Goal: Task Accomplishment & Management: Manage account settings

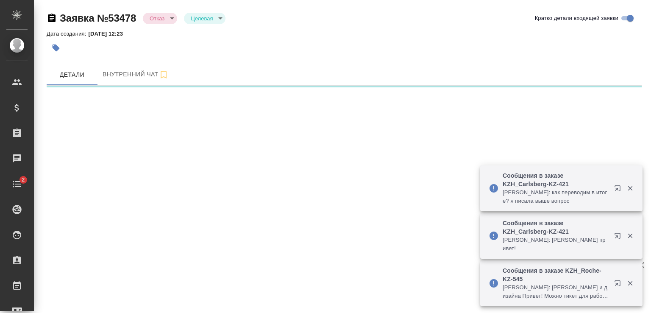
select select "RU"
select select "KZ"
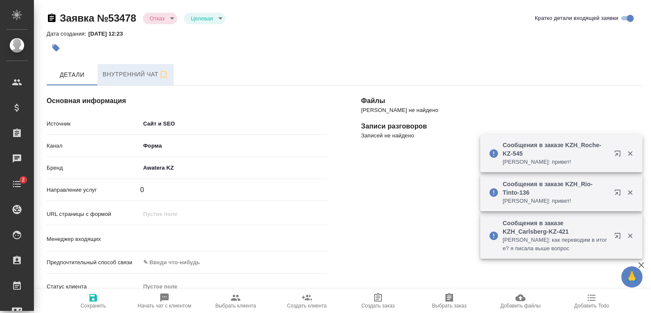
type textarea "x"
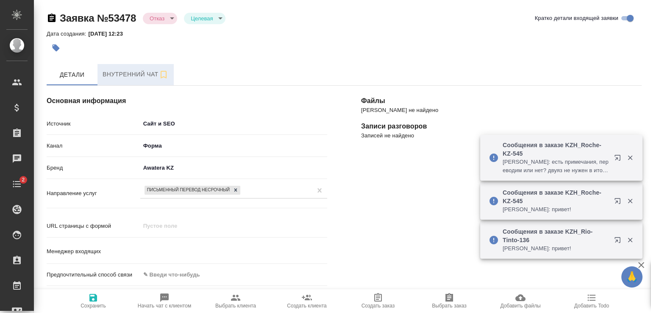
type input "[PERSON_NAME]"
type textarea "x"
click at [137, 73] on span "Внутренний чат" at bounding box center [136, 74] width 66 height 11
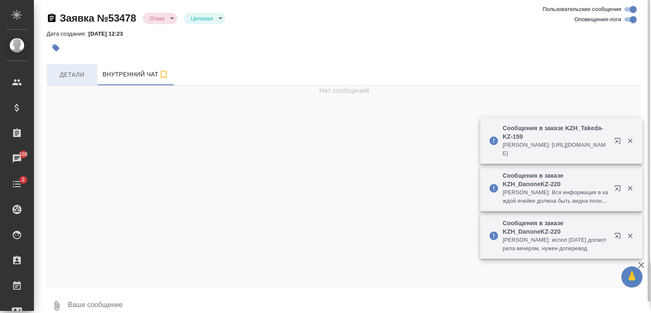
click at [66, 75] on span "Детали" at bounding box center [72, 75] width 41 height 11
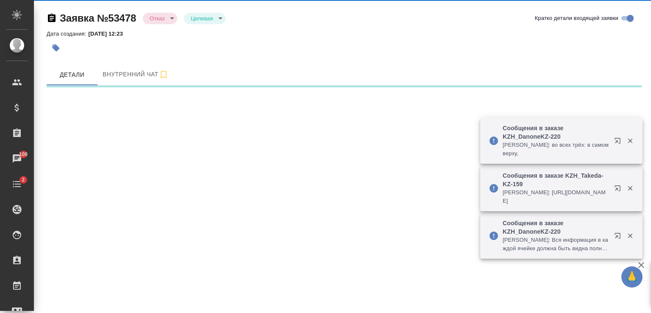
select select "RU"
select select "KZ"
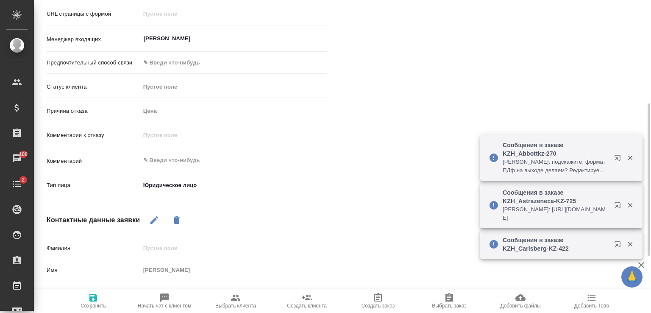
scroll to position [329, 0]
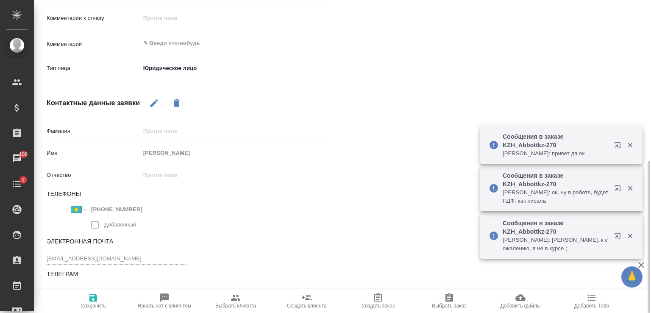
click at [45, 256] on div "Основная информация Источник Сайт и SEO seo Канал Форма 63623f8939da55ae86e7274…" at bounding box center [187, 26] width 315 height 573
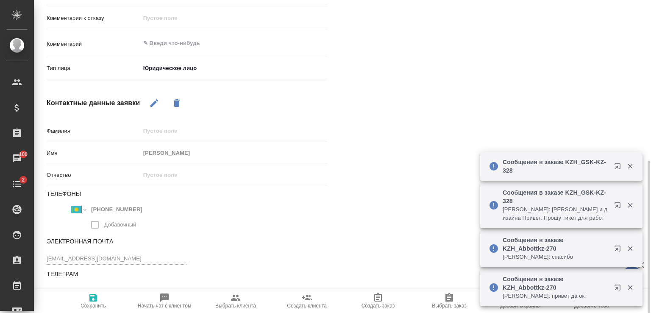
type textarea "x"
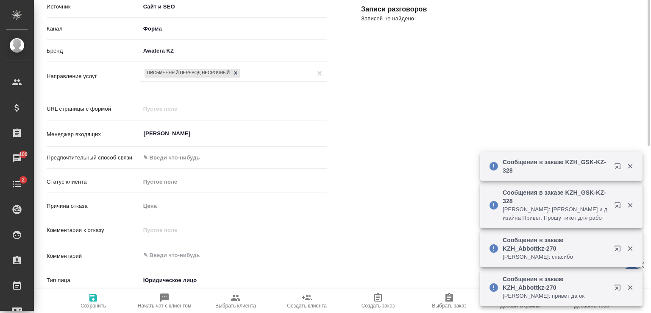
scroll to position [0, 0]
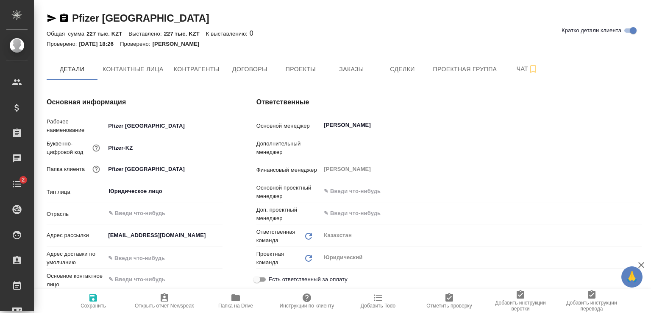
type textarea "x"
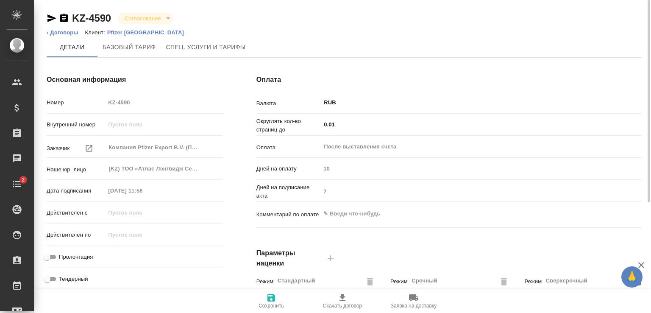
click at [356, 101] on input "RUB" at bounding box center [472, 103] width 299 height 10
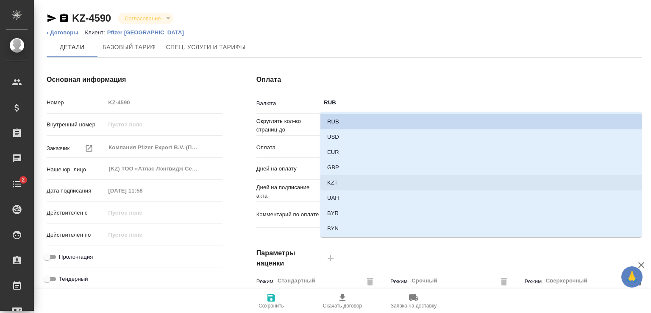
click at [348, 185] on li "KZT" at bounding box center [481, 182] width 321 height 15
type input "KZT"
type textarea "x"
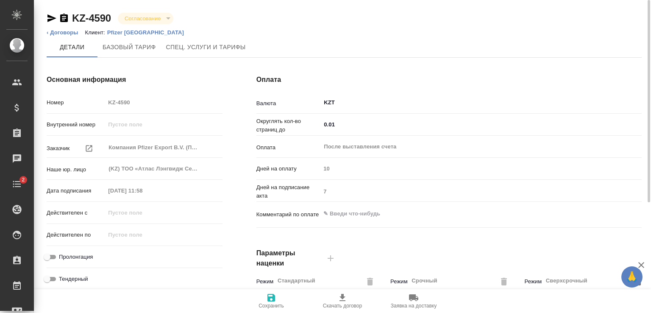
scroll to position [212, 0]
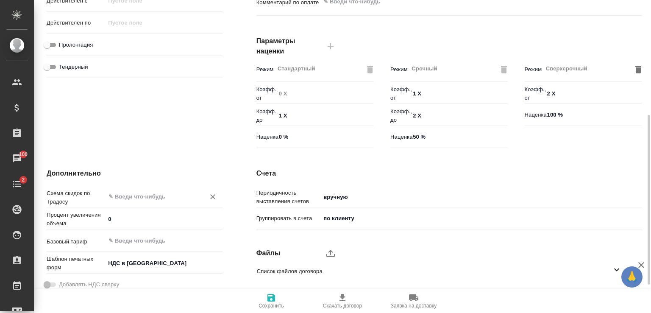
click at [187, 201] on input "text" at bounding box center [150, 196] width 84 height 10
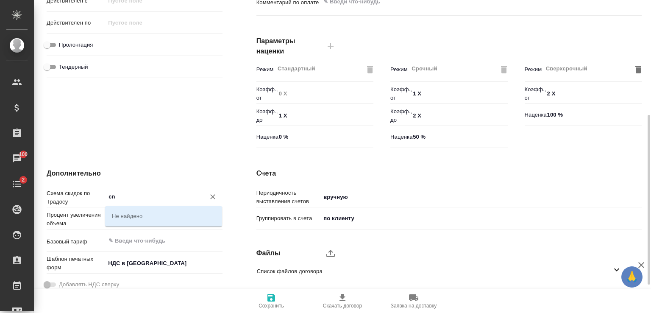
type input "c"
type textarea "x"
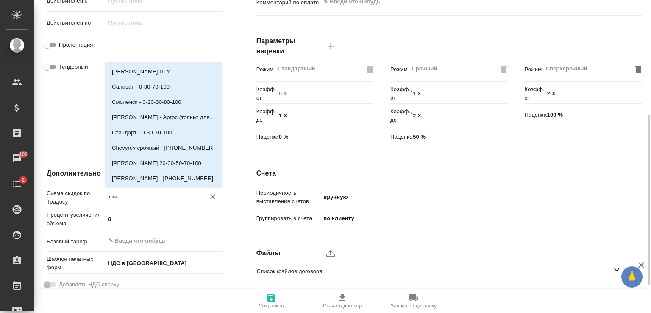
type input "стан"
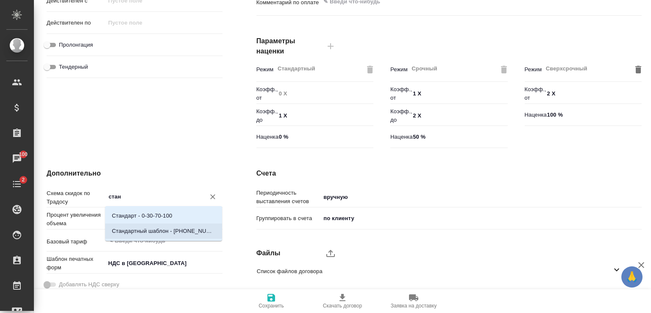
click at [184, 230] on p "Стандартный шаблон - 30-70-100 - ВЫБЕРИ МЕНЯ!" at bounding box center [163, 231] width 103 height 8
type textarea "x"
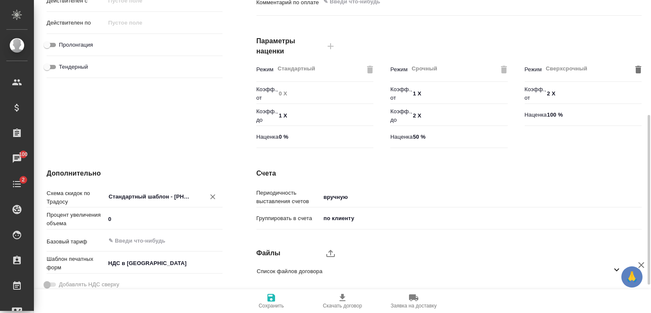
click at [183, 198] on input "Стандартный шаблон - 30-70-100 - ВЫБЕРИ МЕНЯ!" at bounding box center [150, 196] width 84 height 10
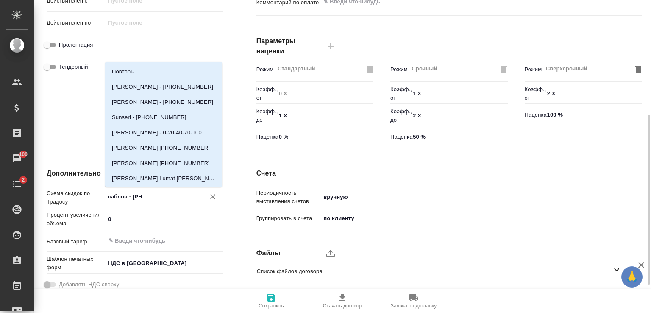
scroll to position [0, 59]
type input "Стандартный шаблон - 30-70-100 - ВЫБЕРИ МЕНЯ!"
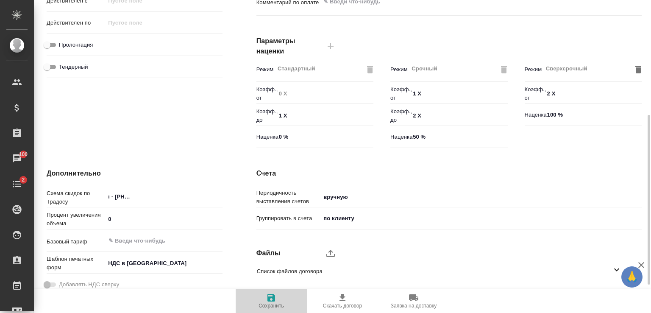
scroll to position [0, 0]
click at [273, 301] on icon "button" at bounding box center [272, 298] width 8 height 8
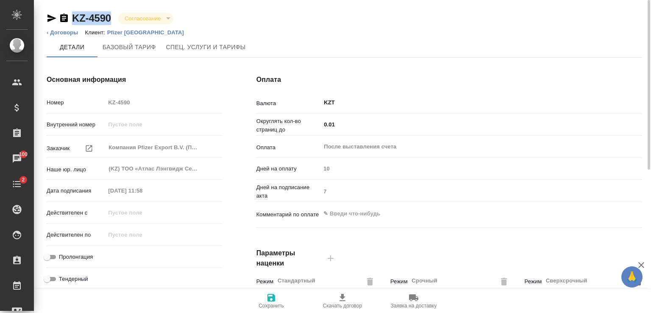
drag, startPoint x: 114, startPoint y: 17, endPoint x: 73, endPoint y: 17, distance: 41.1
click at [73, 17] on div "KZ-4590 Согласование confirmation" at bounding box center [110, 18] width 127 height 14
copy link "KZ-4590"
